Goal: Information Seeking & Learning: Learn about a topic

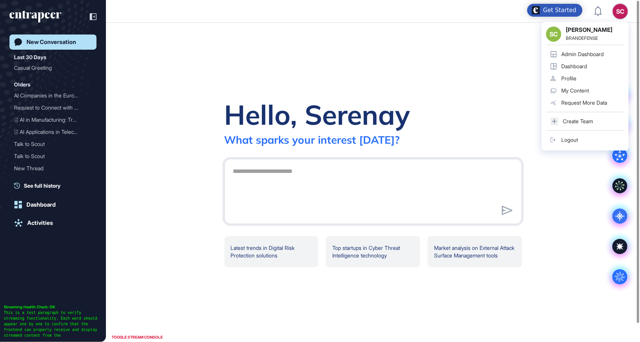
click at [590, 55] on div "Admin Dashboard" at bounding box center [583, 54] width 42 height 6
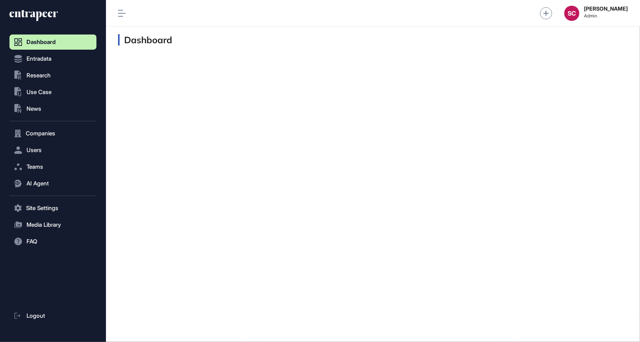
scroll to position [0, 0]
click at [59, 179] on button "AI Agent" at bounding box center [52, 183] width 87 height 15
click at [59, 219] on link "Messages" at bounding box center [54, 213] width 83 height 14
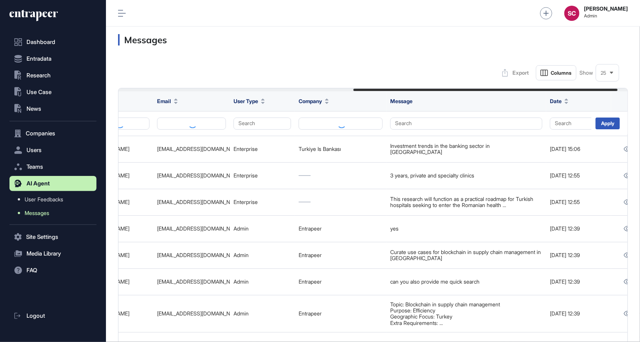
scroll to position [0, 454]
click at [257, 122] on button "Search" at bounding box center [262, 123] width 58 height 12
click at [252, 140] on div "Enterprise" at bounding box center [260, 138] width 45 height 11
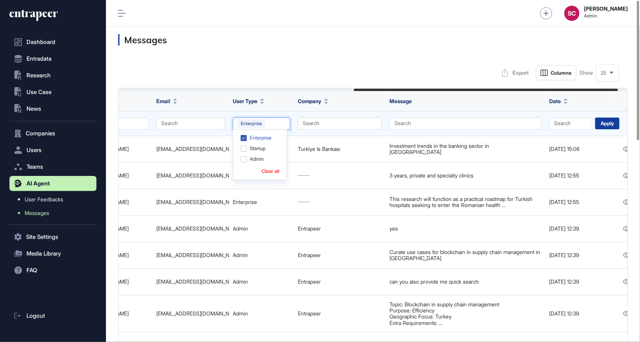
click at [605, 126] on div "Apply" at bounding box center [608, 123] width 24 height 12
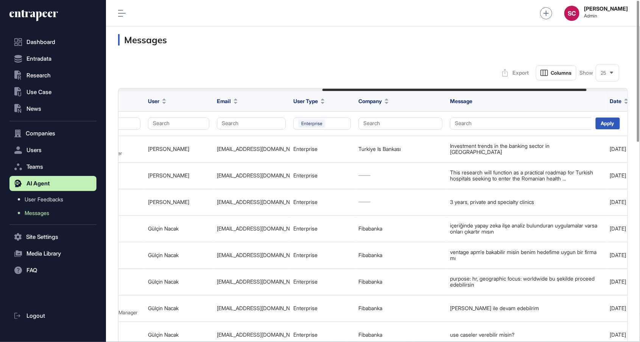
scroll to position [0, 473]
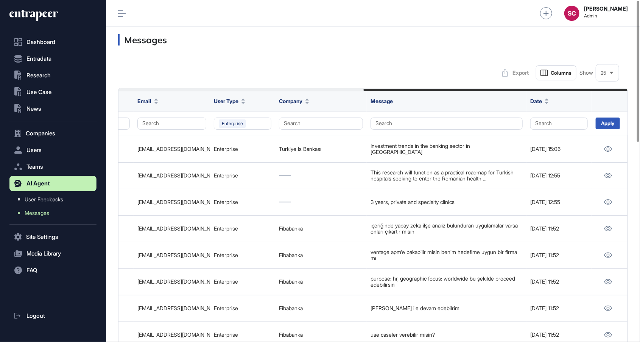
click at [610, 76] on div "25" at bounding box center [607, 73] width 23 height 15
click at [605, 152] on li "100" at bounding box center [608, 151] width 18 height 15
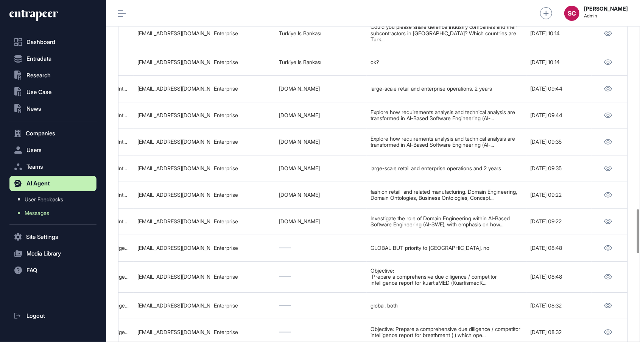
scroll to position [1618, 0]
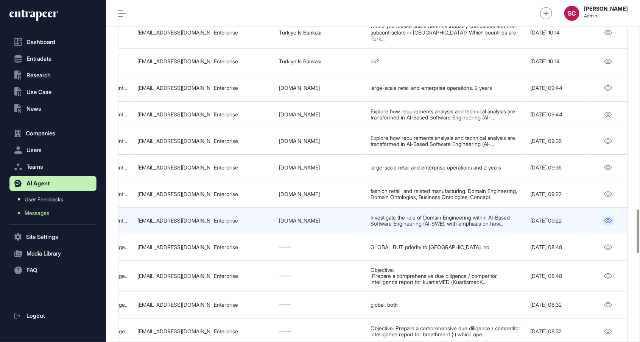
click at [607, 218] on icon at bounding box center [609, 220] width 8 height 5
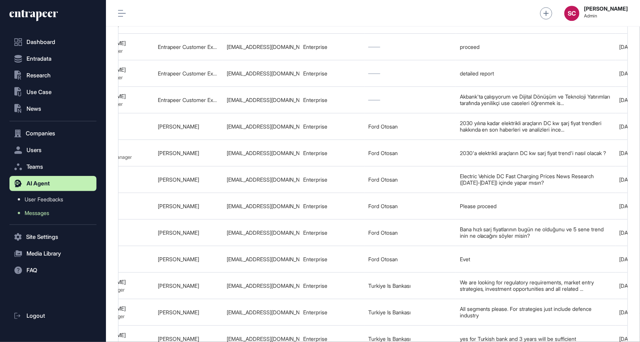
scroll to position [0, 473]
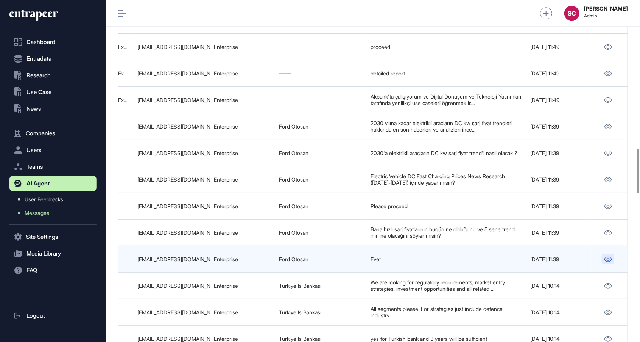
click at [607, 257] on link at bounding box center [608, 259] width 12 height 10
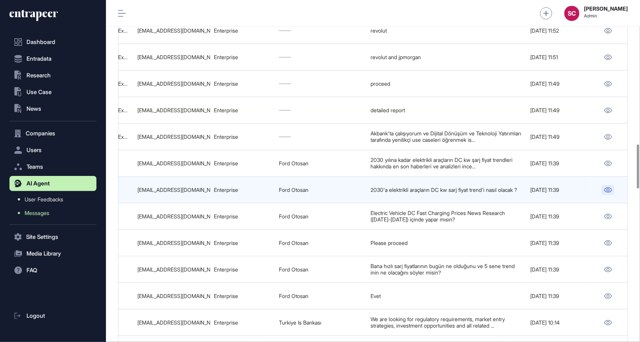
click at [604, 187] on icon at bounding box center [608, 189] width 8 height 5
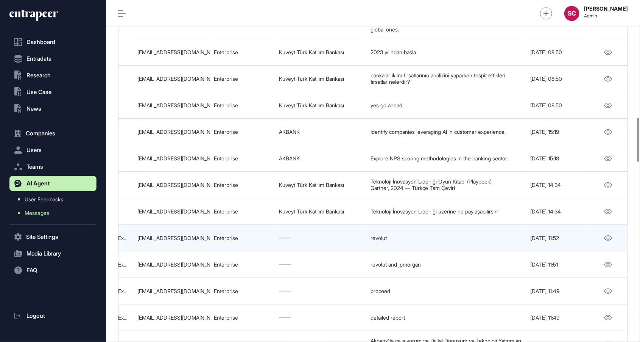
scroll to position [907, 0]
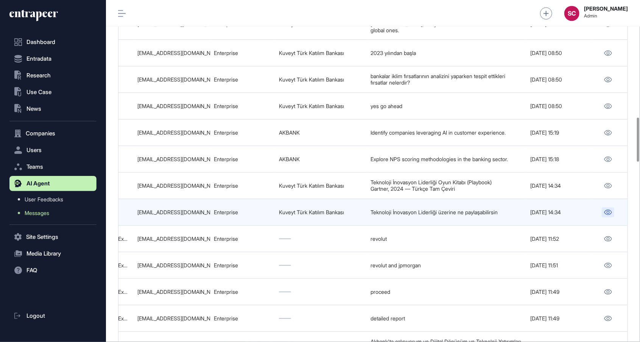
click at [605, 210] on icon at bounding box center [608, 211] width 8 height 5
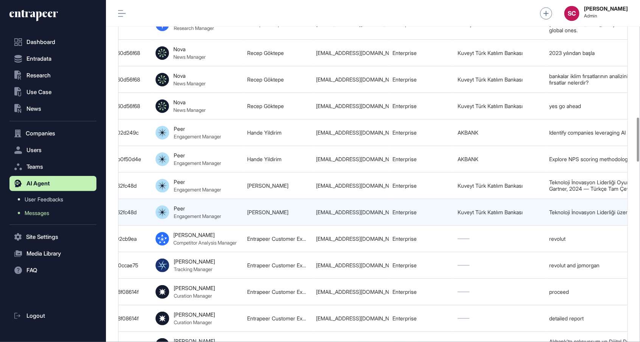
scroll to position [0, 292]
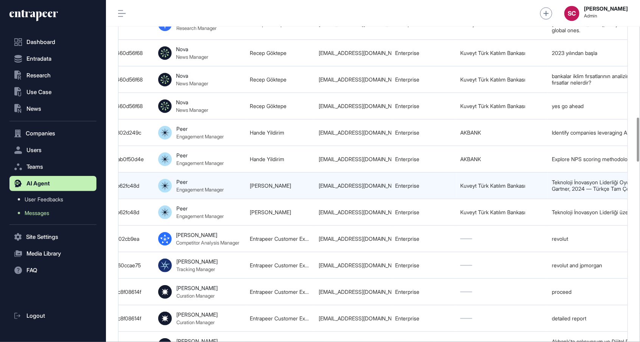
drag, startPoint x: 301, startPoint y: 185, endPoint x: 231, endPoint y: 184, distance: 70.4
click at [231, 184] on tr "68b827befeff1675802d08bf Gartner 2024 Teknoloji İnovasyon Liderliği Oyun Kitabı…" at bounding box center [318, 185] width 983 height 27
copy tr "Enes Sevgilioğlu"
drag, startPoint x: 318, startPoint y: 183, endPoint x: 391, endPoint y: 188, distance: 73.6
click at [391, 188] on tr "68b827befeff1675802d08bf Gartner 2024 Teknoloji İnovasyon Liderliği Oyun Kitabı…" at bounding box center [318, 185] width 983 height 27
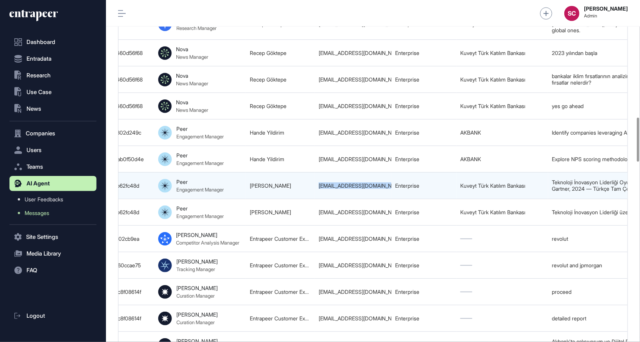
copy tr "enes.sevgilioglu@kuveytturk.com.tr"
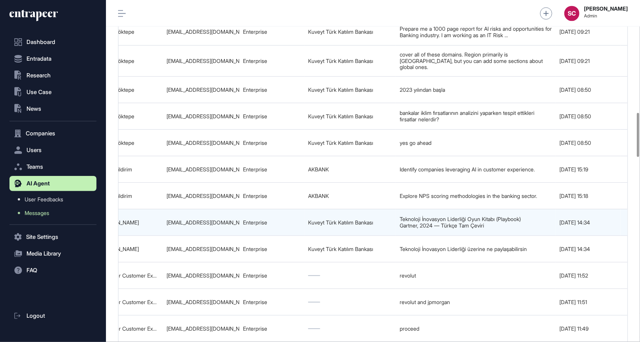
scroll to position [0, 473]
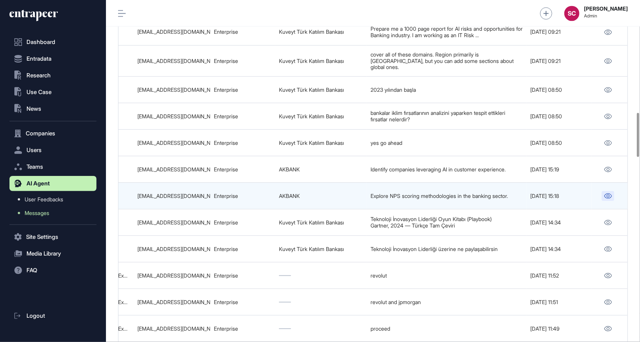
click at [603, 196] on link at bounding box center [608, 196] width 12 height 10
drag, startPoint x: 207, startPoint y: 196, endPoint x: 136, endPoint y: 198, distance: 71.2
click at [136, 198] on td "hande.yildirim@akbank.com" at bounding box center [172, 196] width 76 height 27
copy div "hande.yildirim@akbank.com"
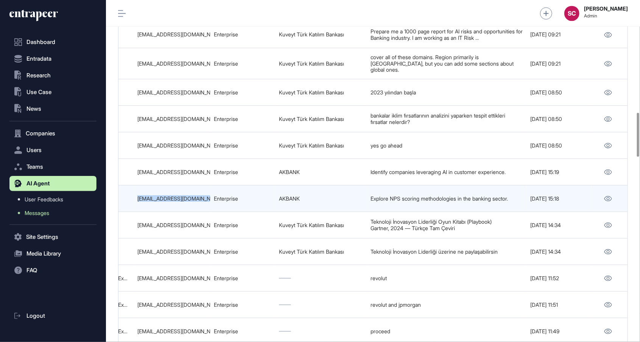
scroll to position [866, 0]
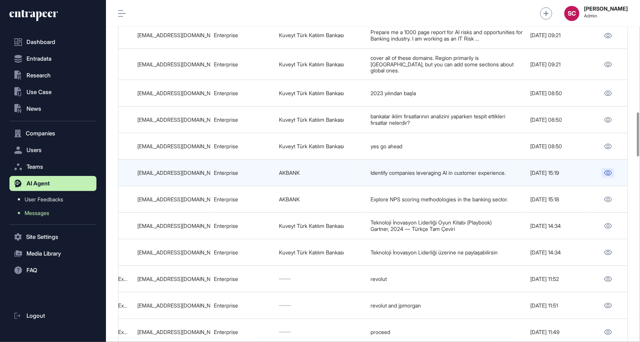
click at [606, 172] on icon at bounding box center [608, 172] width 8 height 5
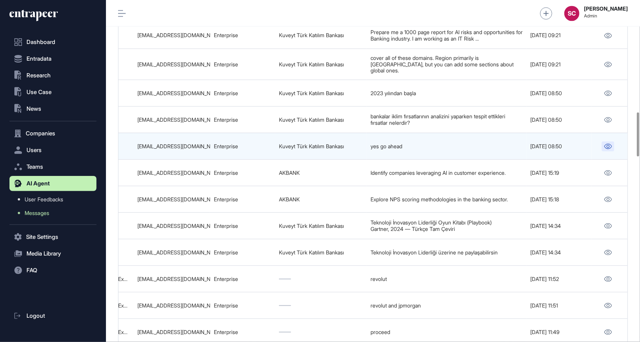
click at [605, 145] on icon at bounding box center [608, 146] width 8 height 5
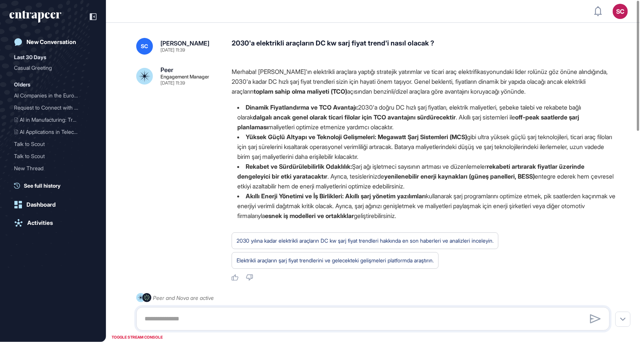
click at [345, 44] on div "2030'a elektrikli araçların DC kw sarj fiyat trend'i nasıl olacak ?" at bounding box center [424, 46] width 384 height 17
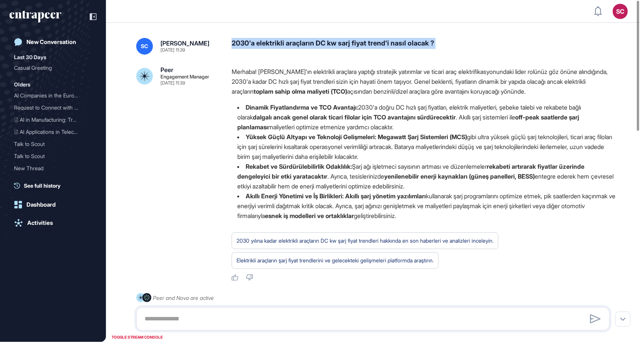
copy div "2030'a elektrikli araçların DC kw sarj fiyat trend'i nasıl olacak ?"
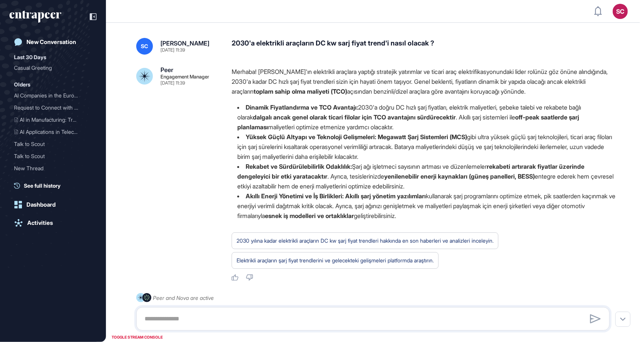
click at [298, 173] on strong "rekabeti artırarak fiyatlar üzerinde dengeleyici bir etki yaratacaktır" at bounding box center [410, 170] width 347 height 17
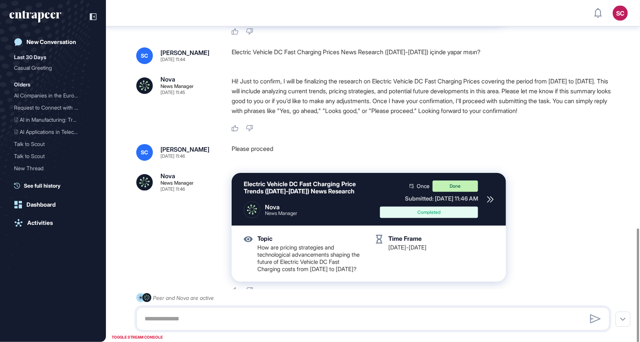
scroll to position [616, 0]
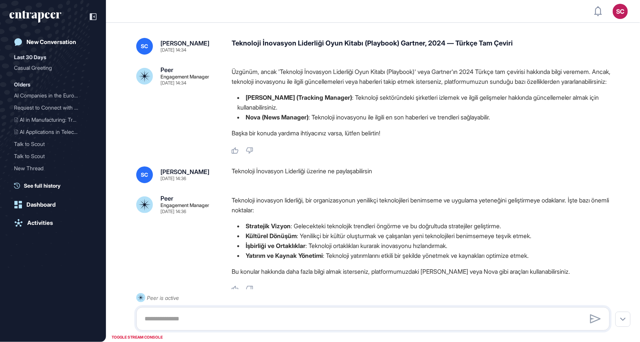
drag, startPoint x: 263, startPoint y: 13, endPoint x: 128, endPoint y: -37, distance: 143.6
click at [128, 0] on html "SC Admin Dashboard Dashboard Profile My Content Request More Data New Conversat…" at bounding box center [320, 171] width 640 height 342
click at [280, 56] on div "SC [PERSON_NAME] [DATE] 14:34 Teknoloji İnovasyon Liderliği Oyun Kitabı (Playbo…" at bounding box center [373, 198] width 534 height 350
click at [280, 56] on div "SC Serenay Cetinkaya Sep 03, 2025 14:34 Teknoloji İnovasyon Liderliği Oyun Kita…" at bounding box center [373, 198] width 534 height 350
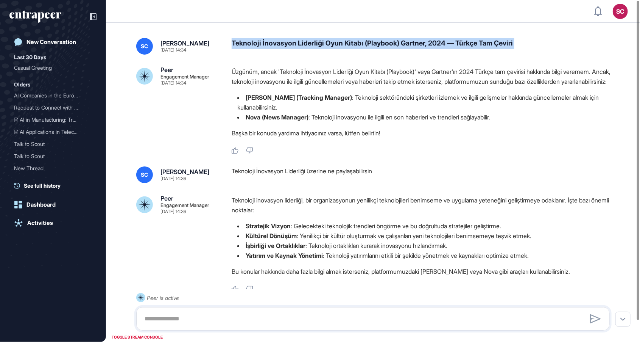
copy div "Teknoloji İnovasyon Liderliği Oyun Kitabı (Playbook) Gartner, 2024 — Türkçe Tam…"
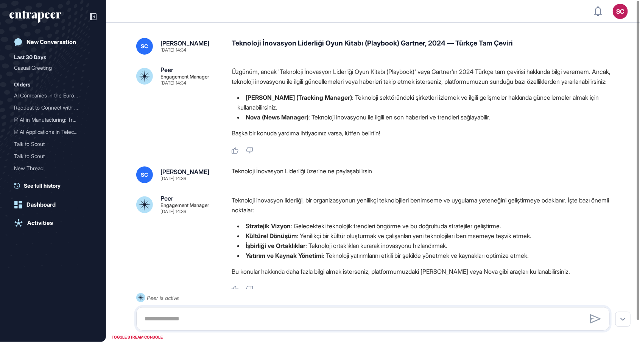
click at [295, 180] on div "Teknoloji İnovasyon Liderliği üzerine ne paylaşabilirsin" at bounding box center [424, 174] width 384 height 17
copy div "Teknoloji İnovasyon Liderliği üzerine ne paylaşabilirsin"
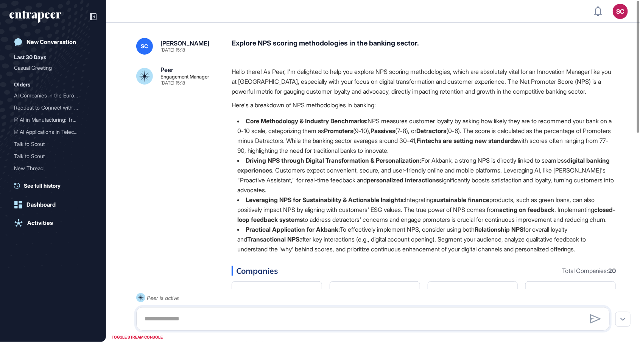
click at [296, 46] on div "Explore NPS scoring methodologies in the banking sector." at bounding box center [424, 46] width 384 height 17
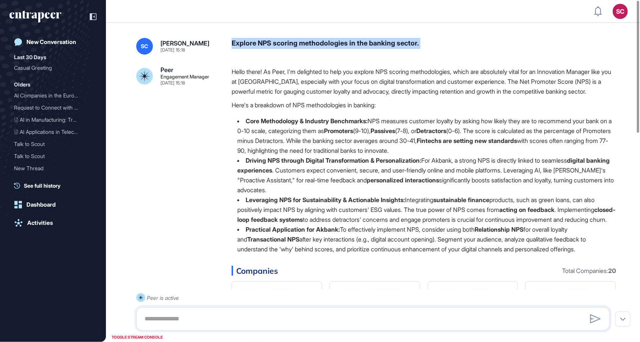
copy div "Explore NPS scoring methodologies in the banking sector."
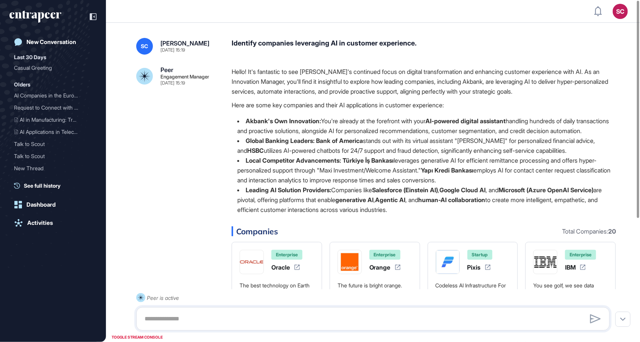
click at [348, 44] on div "Identify companies leveraging AI in customer experience." at bounding box center [424, 46] width 384 height 17
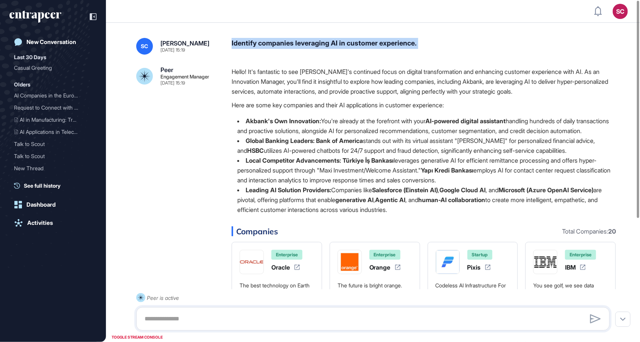
copy div "Identify companies leveraging AI in customer experience."
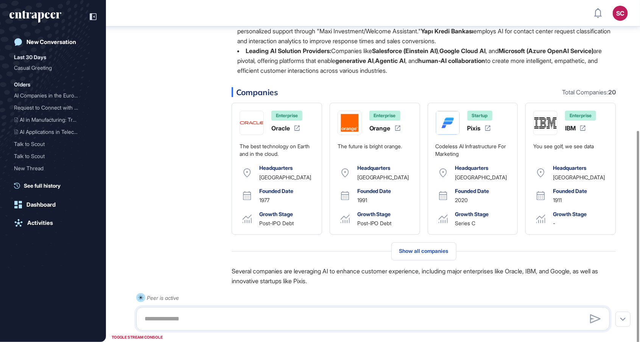
scroll to position [218, 0]
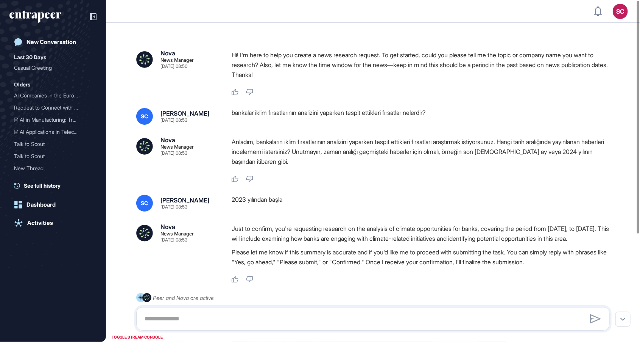
click at [332, 116] on div "bankalar iklim fırsatlarının analizini yaparken tespit ettikleri fırsatlar nele…" at bounding box center [424, 116] width 384 height 17
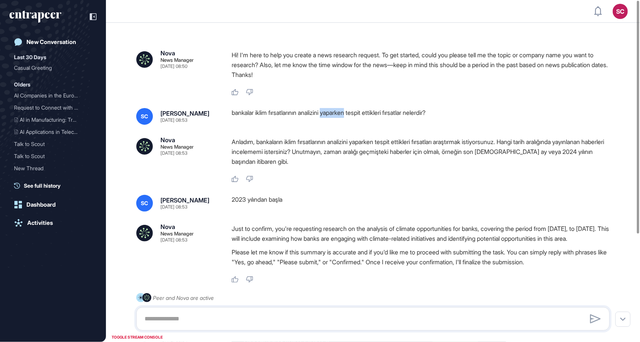
click at [332, 116] on div "bankalar iklim fırsatlarının analizini yaparken tespit ettikleri fırsatlar nele…" at bounding box center [424, 116] width 384 height 17
copy div "bankalar iklim fırsatlarının analizini yaparken tespit ettikleri fırsatlar nele…"
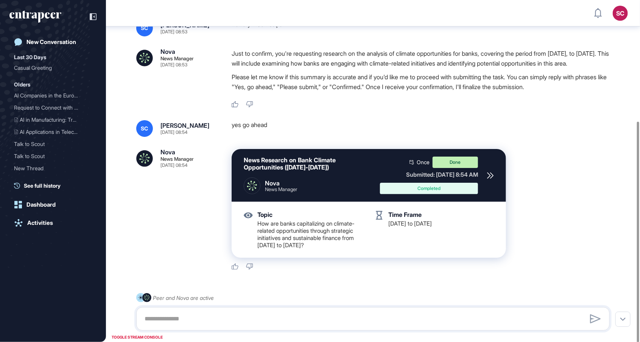
scroll to position [179, 0]
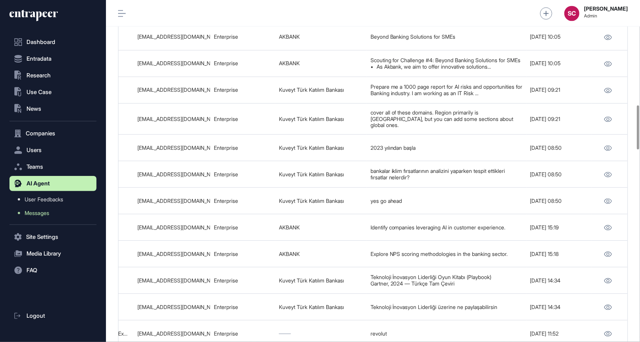
scroll to position [0, 473]
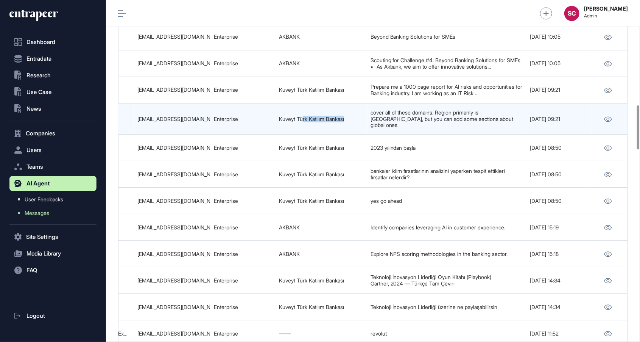
drag, startPoint x: 355, startPoint y: 126, endPoint x: 304, endPoint y: 123, distance: 51.2
click at [304, 123] on td "Kuveyt Türk Katılım Bankası" at bounding box center [321, 118] width 92 height 31
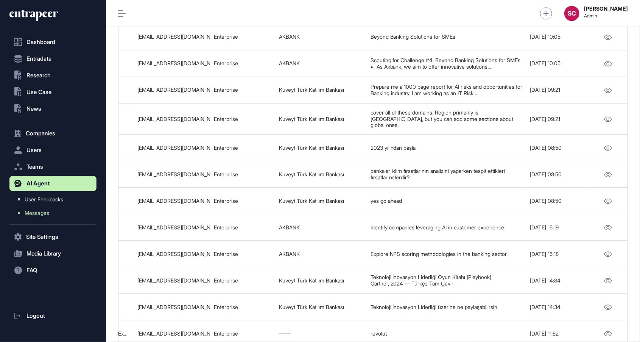
click at [151, 0] on html "Dashboard Entradata .st0{fill:currentColor} Research .st0{fill:currentColor} Us…" at bounding box center [320, 171] width 640 height 342
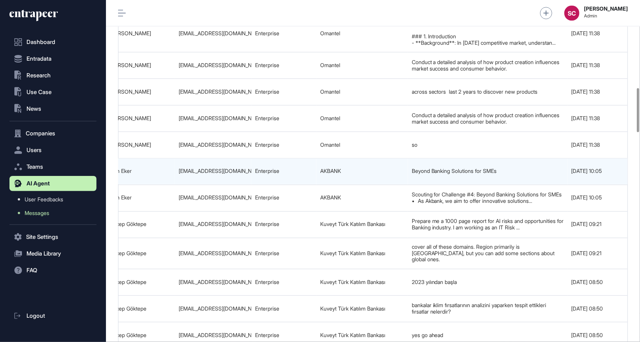
scroll to position [0, 432]
